Goal: Information Seeking & Learning: Learn about a topic

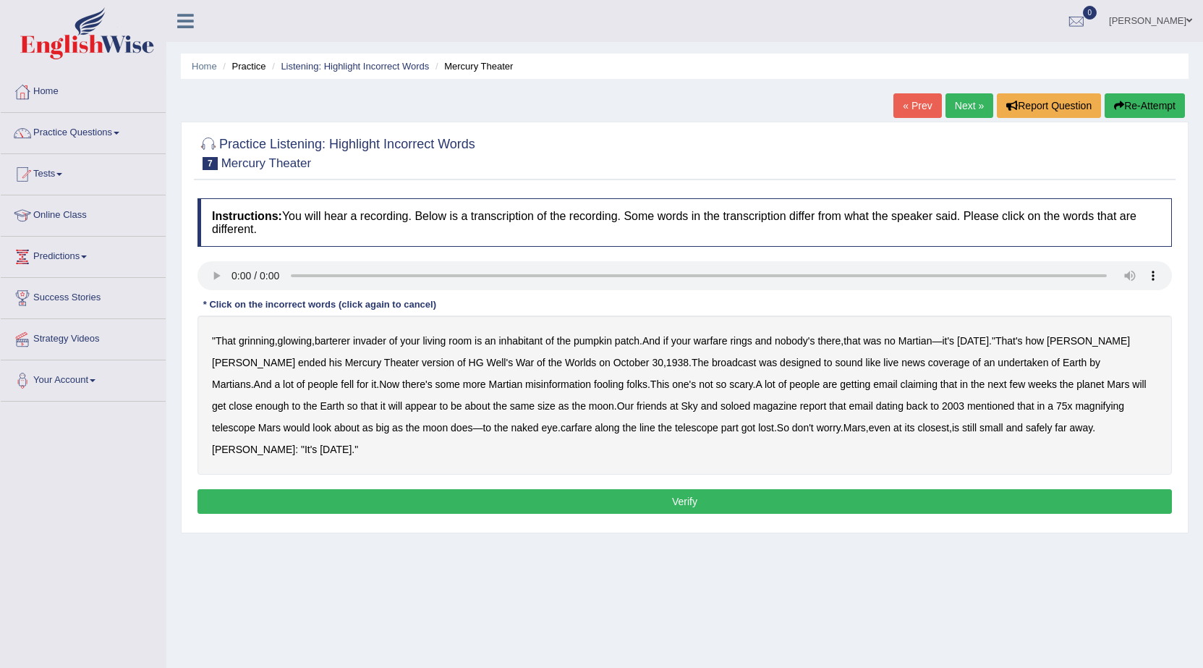
click at [725, 342] on b "warfare" at bounding box center [711, 341] width 34 height 12
click at [513, 489] on button "Verify" at bounding box center [684, 501] width 974 height 25
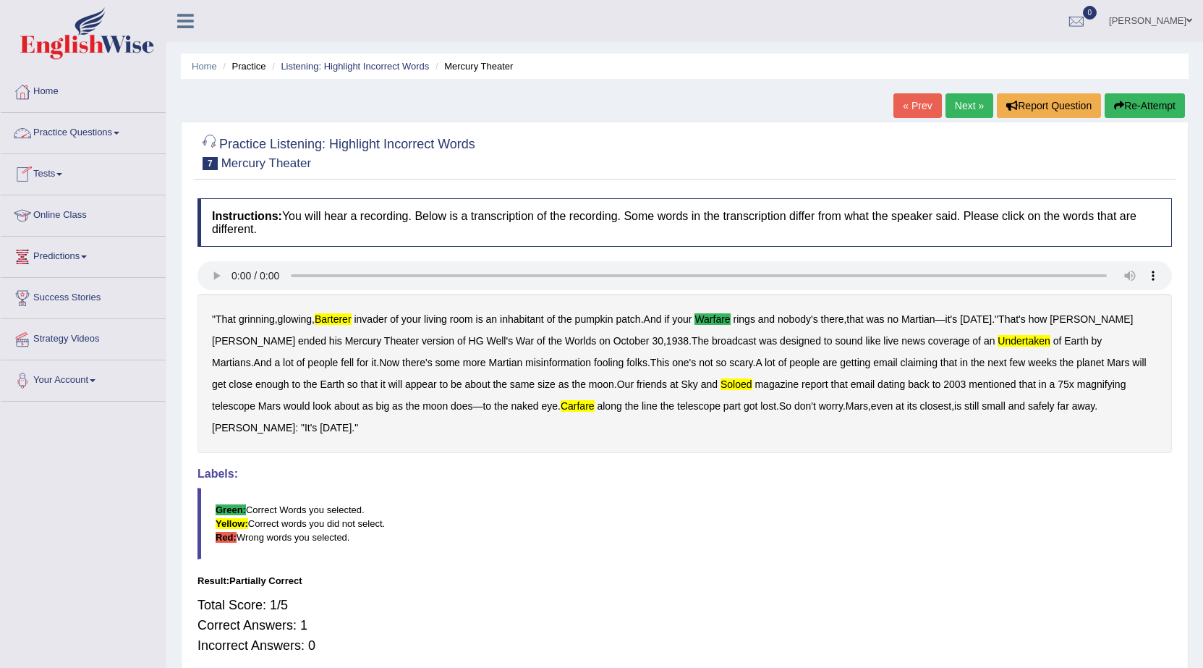
click at [101, 124] on link "Practice Questions" at bounding box center [83, 131] width 165 height 36
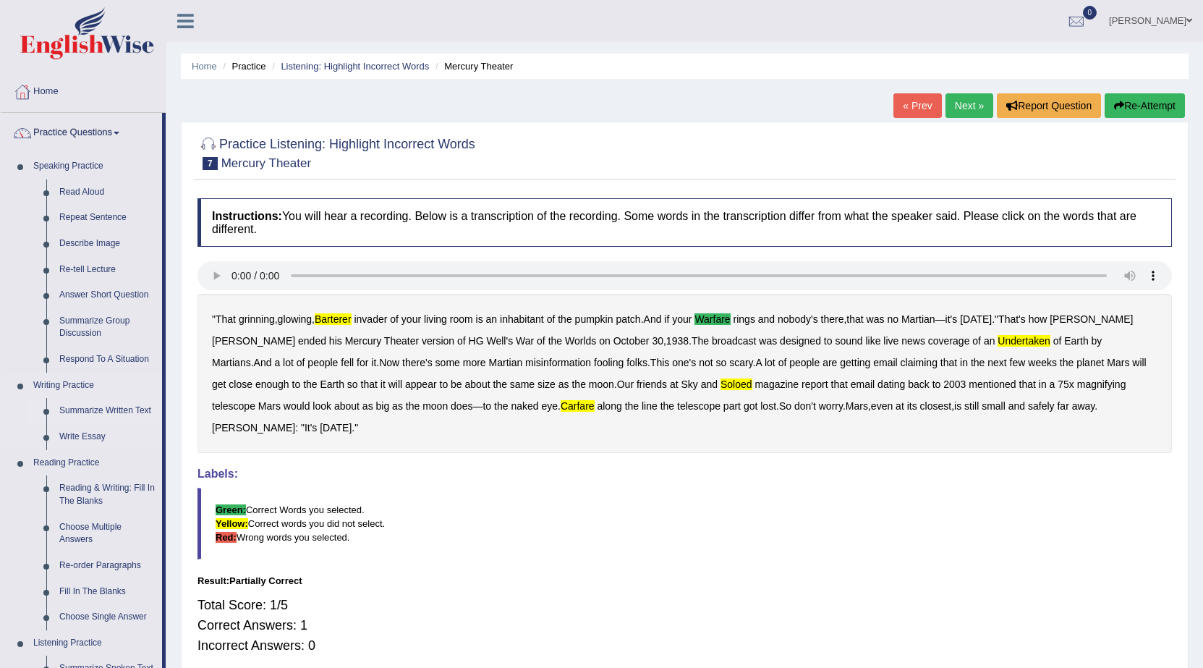
click at [88, 408] on link "Summarize Written Text" at bounding box center [107, 411] width 109 height 26
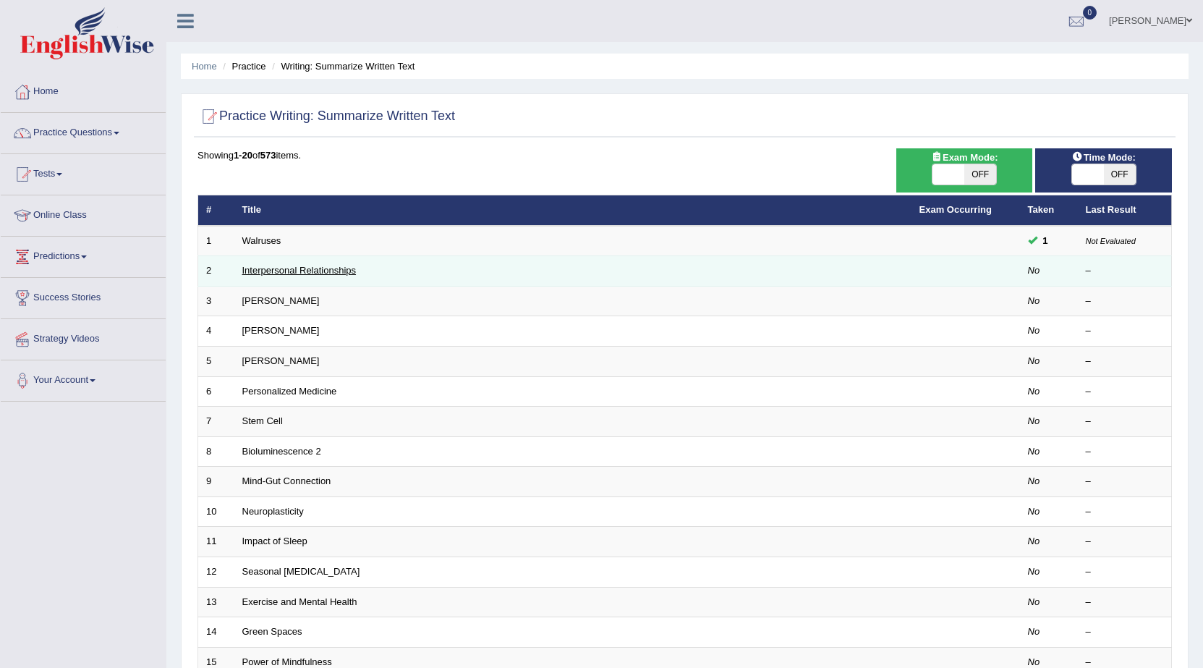
click at [258, 271] on link "Interpersonal Relationships" at bounding box center [299, 270] width 114 height 11
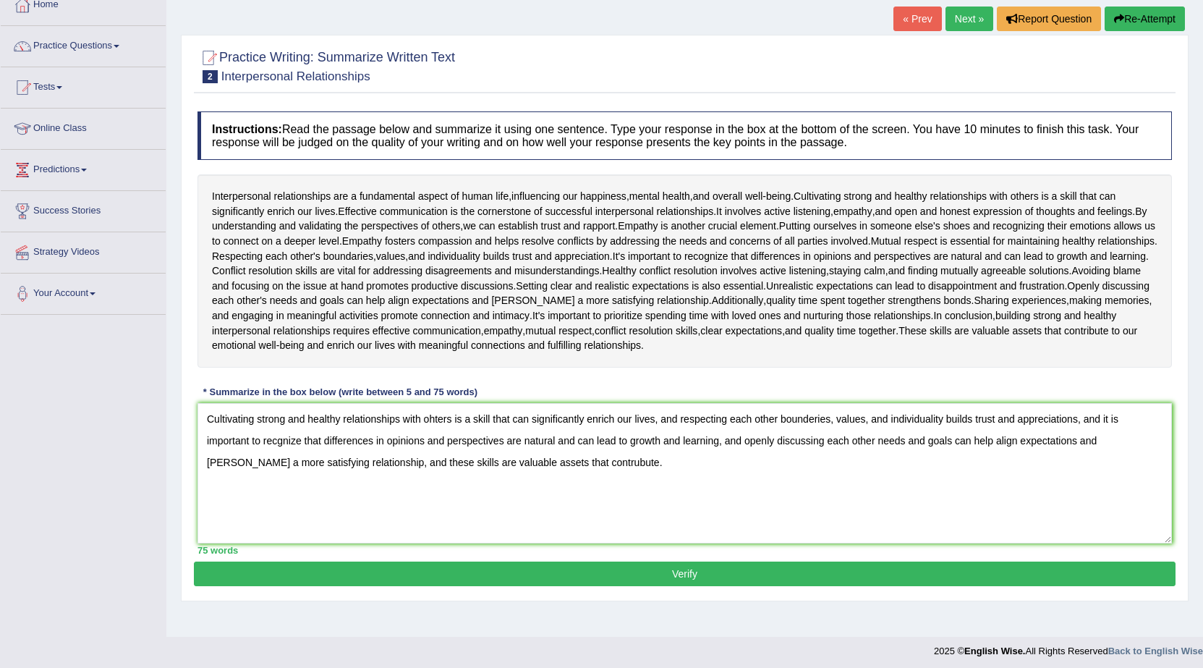
scroll to position [92, 0]
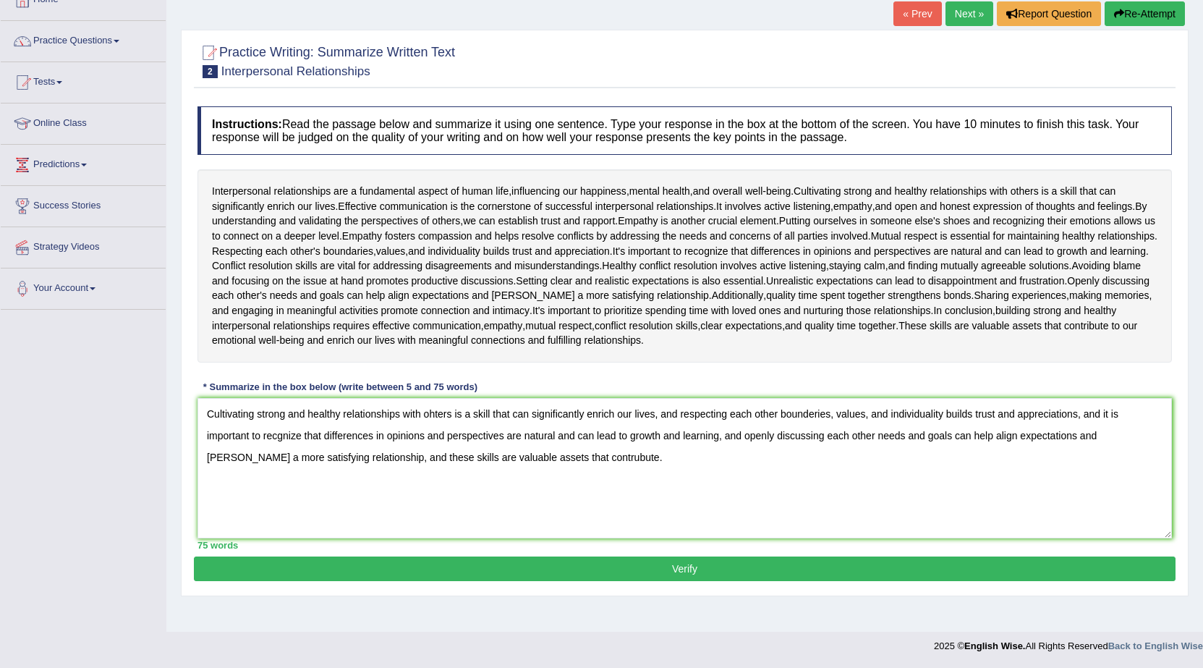
type textarea "Cultivating strong and healthy relationships with ohters is a skill that can si…"
click at [454, 564] on button "Verify" at bounding box center [685, 568] width 982 height 25
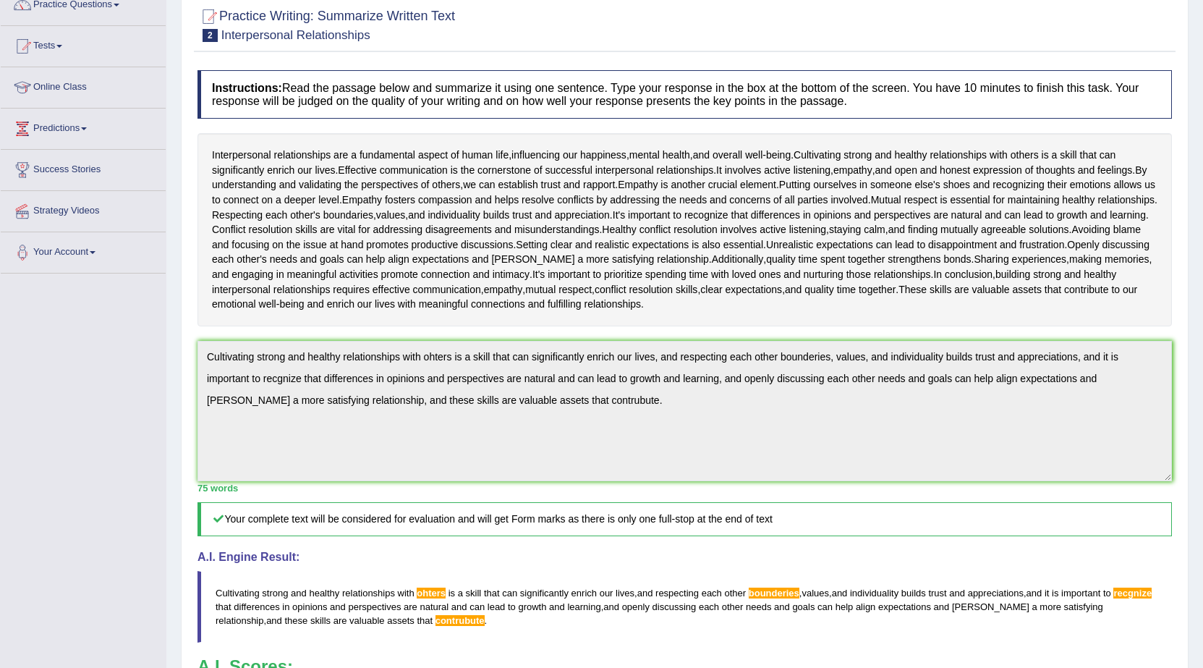
scroll to position [15, 0]
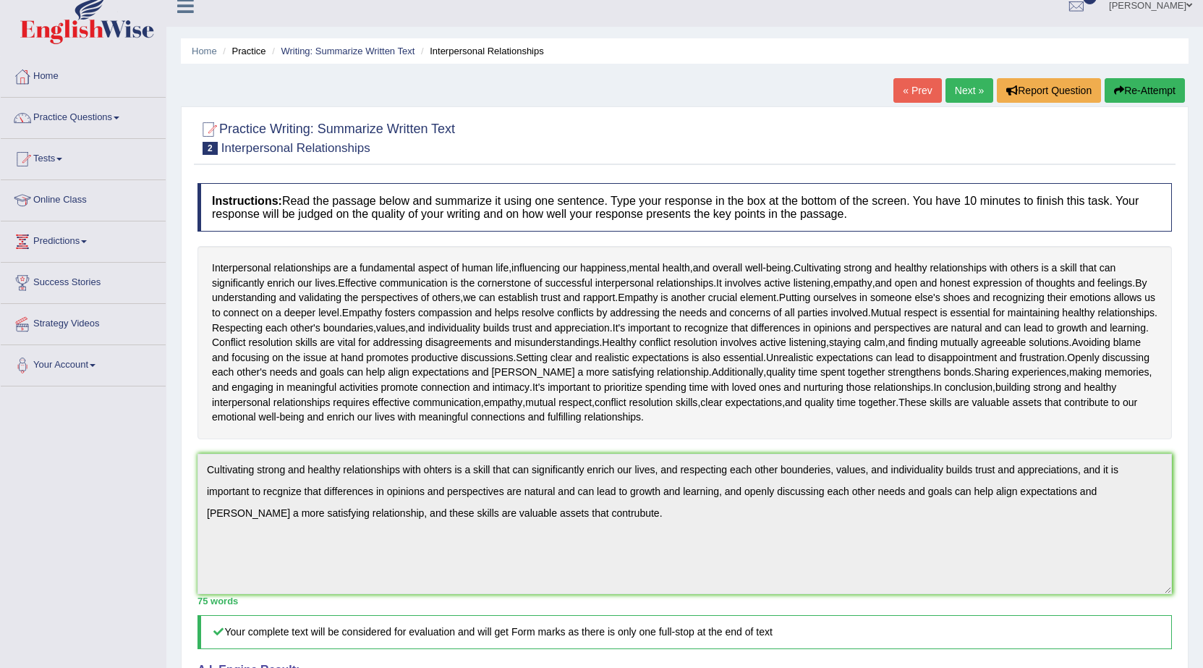
click at [948, 95] on link "Next »" at bounding box center [969, 90] width 48 height 25
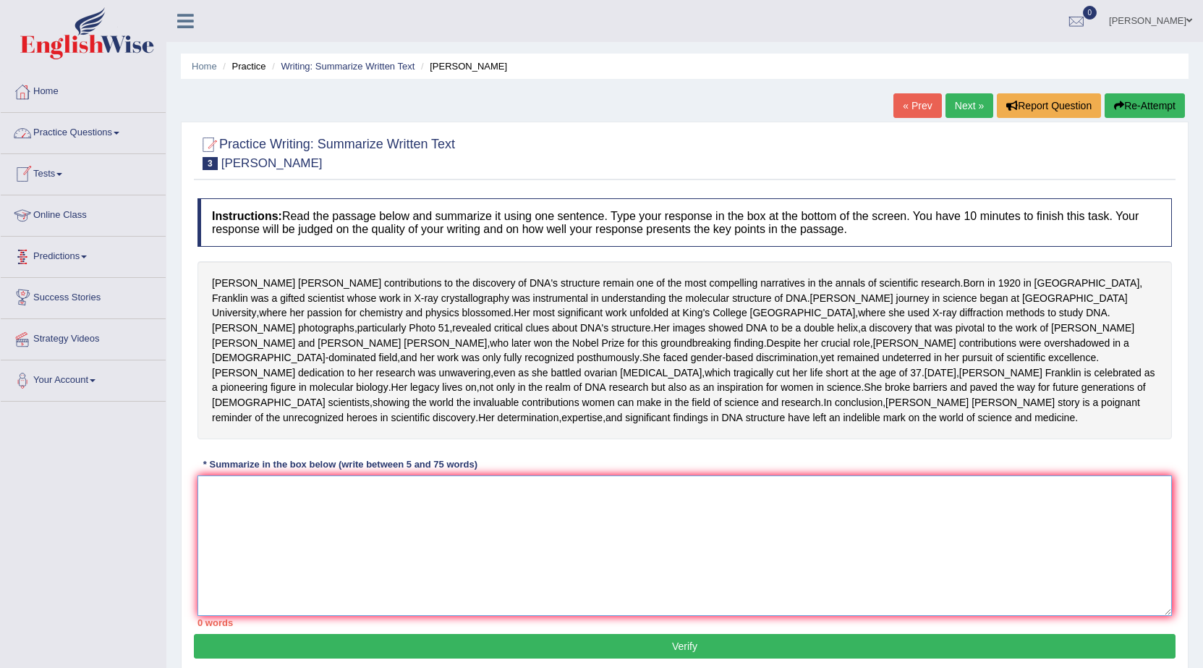
click at [274, 597] on textarea at bounding box center [684, 545] width 974 height 140
drag, startPoint x: 995, startPoint y: 282, endPoint x: 885, endPoint y: 320, distance: 115.5
click at [885, 320] on div "Rosalind Franklin's contributions to the discovery of DNA's structure remain on…" at bounding box center [684, 350] width 974 height 178
drag, startPoint x: 987, startPoint y: 278, endPoint x: 621, endPoint y: 284, distance: 366.8
click at [757, 306] on div "Rosalind Franklin's contributions to the discovery of DNA's structure remain on…" at bounding box center [684, 350] width 974 height 178
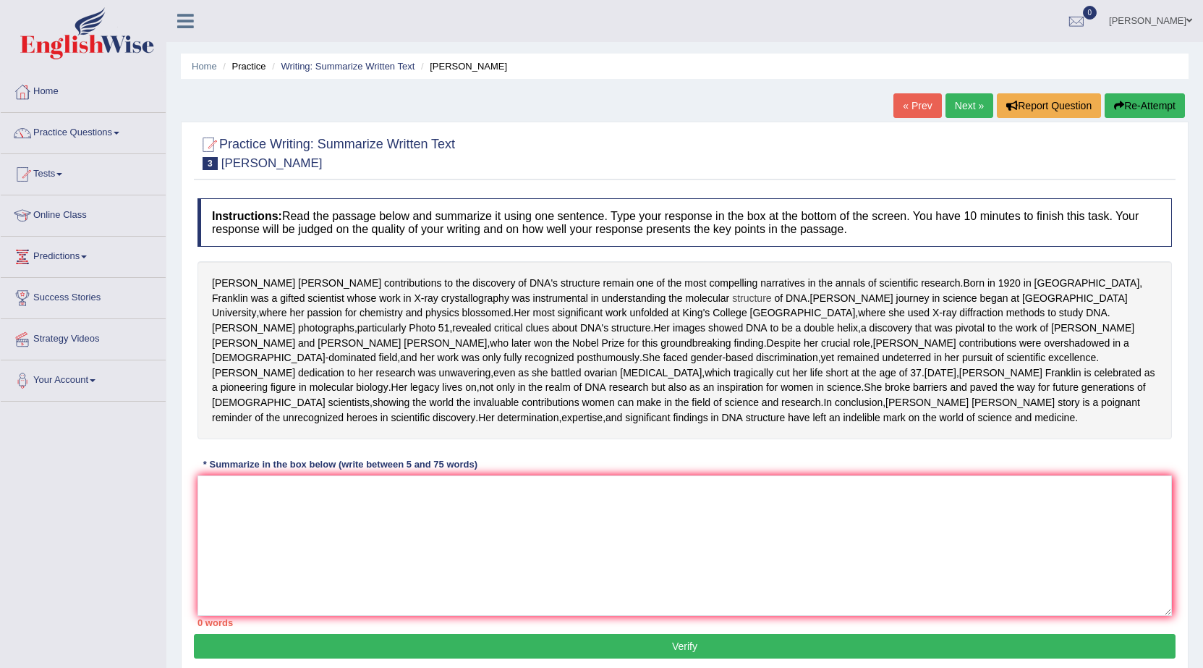
drag, startPoint x: 637, startPoint y: 294, endPoint x: 598, endPoint y: 297, distance: 39.2
click at [598, 297] on div "Rosalind Franklin's contributions to the discovery of DNA's structure remain on…" at bounding box center [684, 350] width 974 height 178
click at [346, 616] on textarea at bounding box center [684, 545] width 974 height 140
